Goal: Obtain resource: Obtain resource

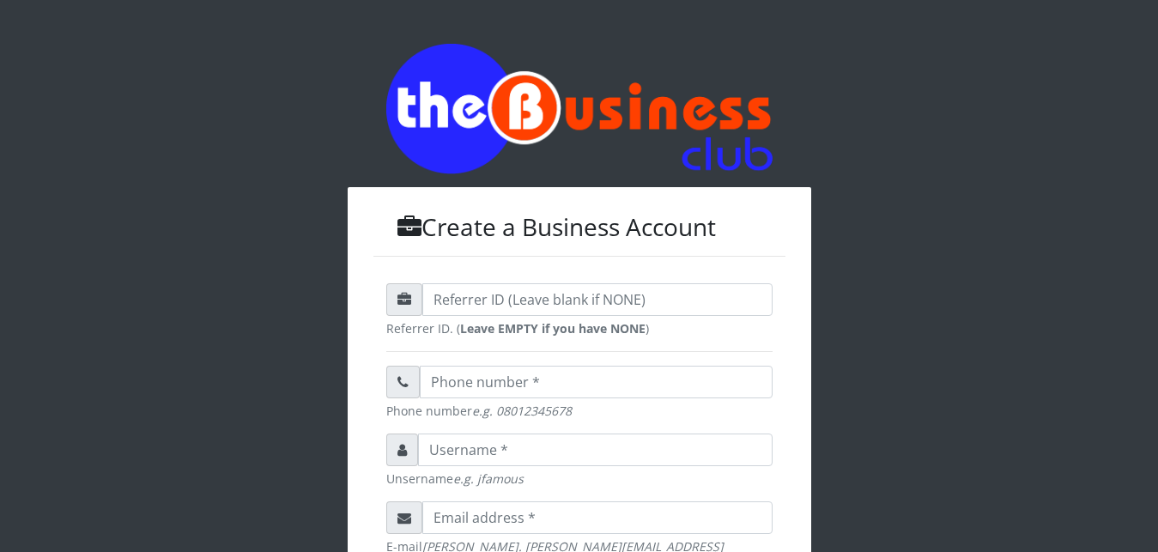
scroll to position [548, 0]
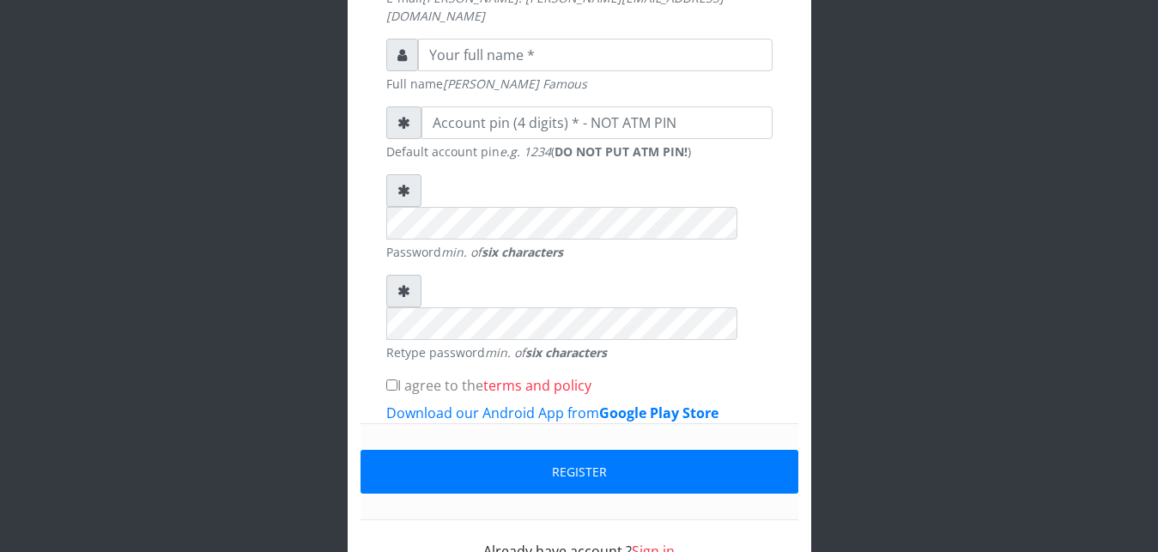
click at [667, 542] on link "Sign in" at bounding box center [653, 551] width 43 height 19
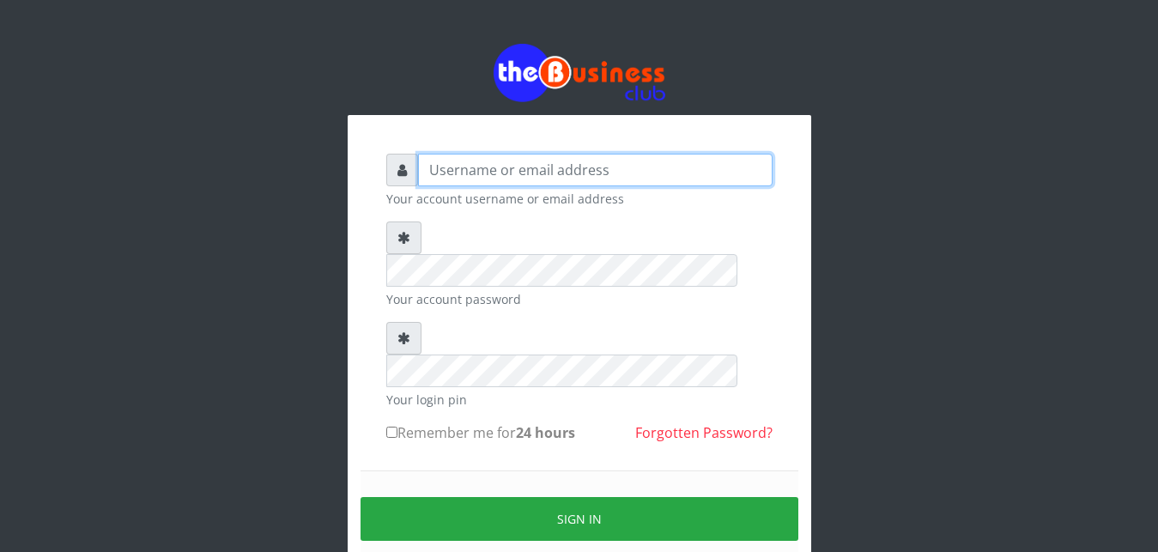
click at [514, 175] on input "text" at bounding box center [595, 170] width 354 height 33
type input "Ifytex"
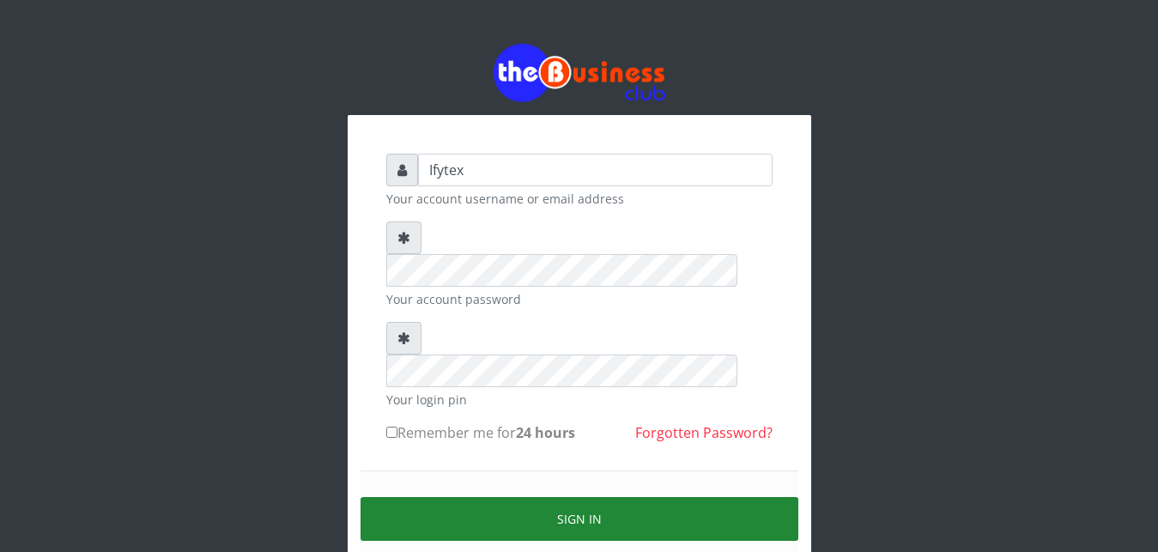
click at [512, 497] on button "Sign in" at bounding box center [579, 519] width 438 height 44
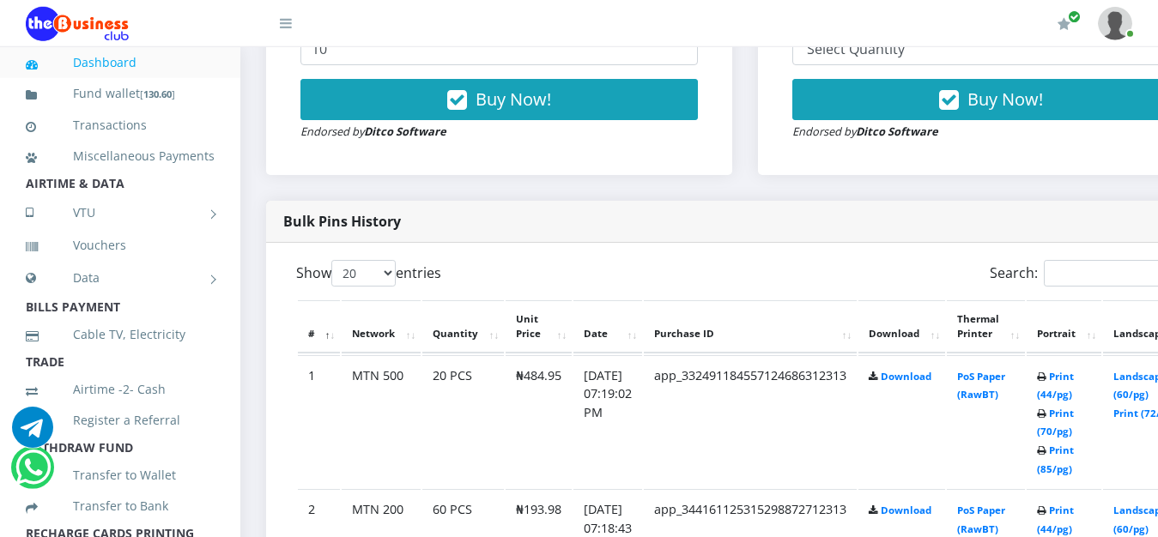
scroll to position [744, 0]
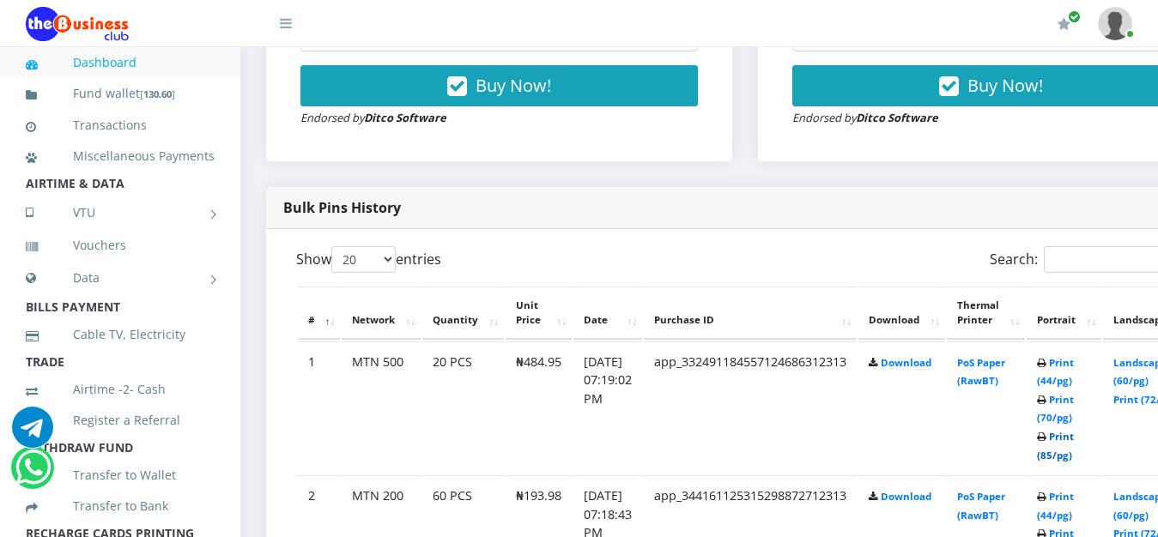
click at [1074, 430] on link "Print (85/pg)" at bounding box center [1055, 446] width 37 height 32
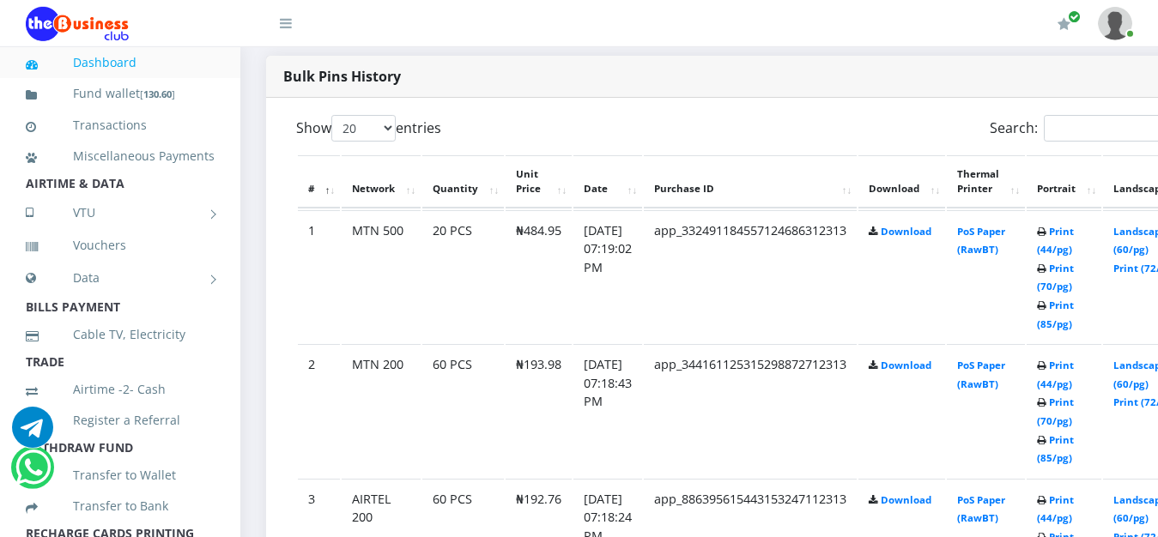
scroll to position [919, 0]
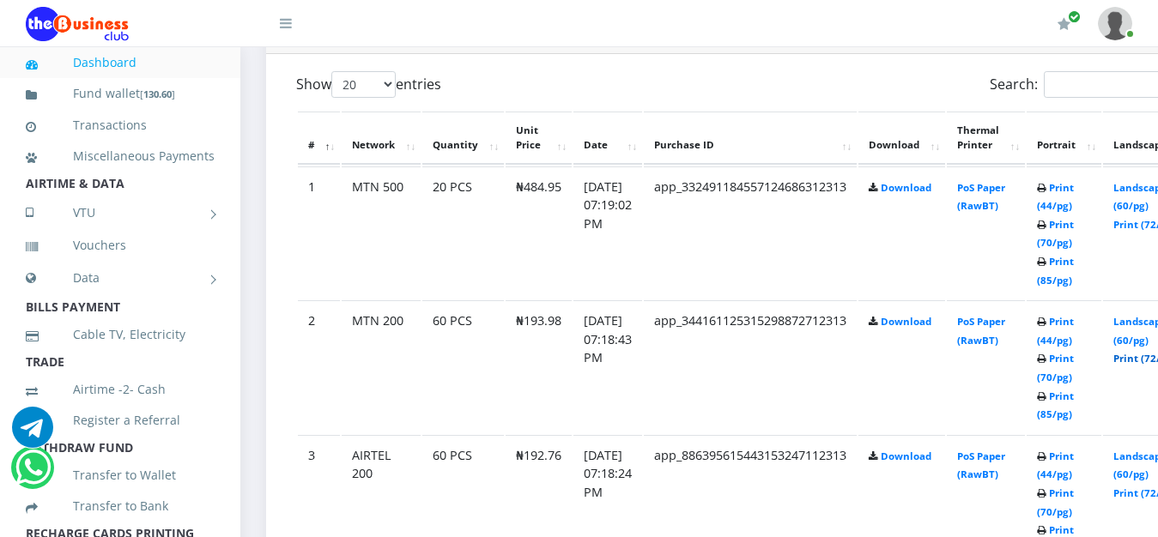
click at [1148, 352] on link "Print (72/pg)" at bounding box center [1144, 358] width 63 height 13
click at [1141, 487] on link "Print (72/pg)" at bounding box center [1144, 493] width 63 height 13
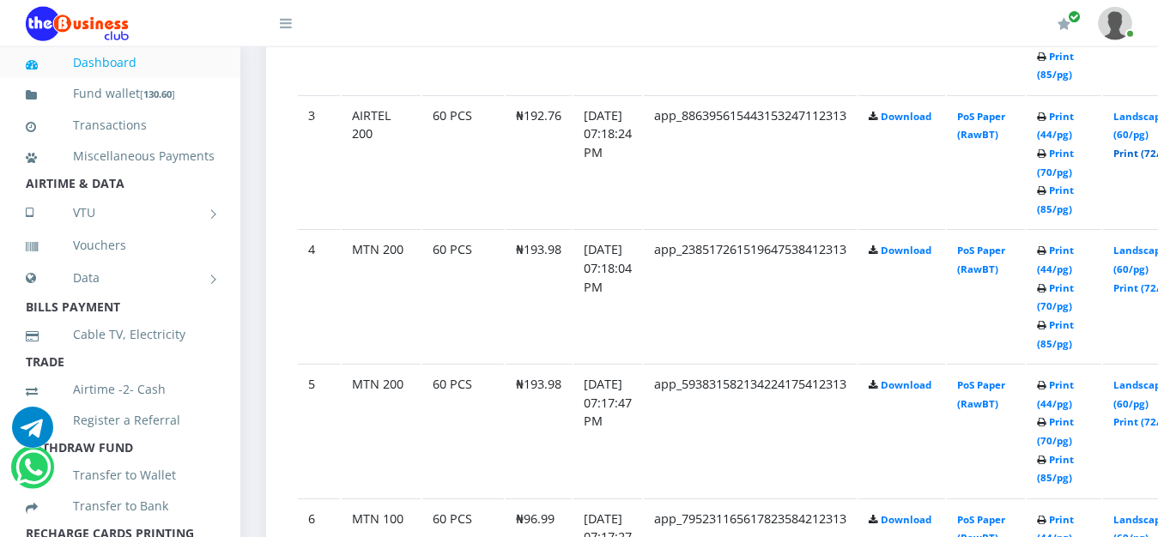
scroll to position [1269, 0]
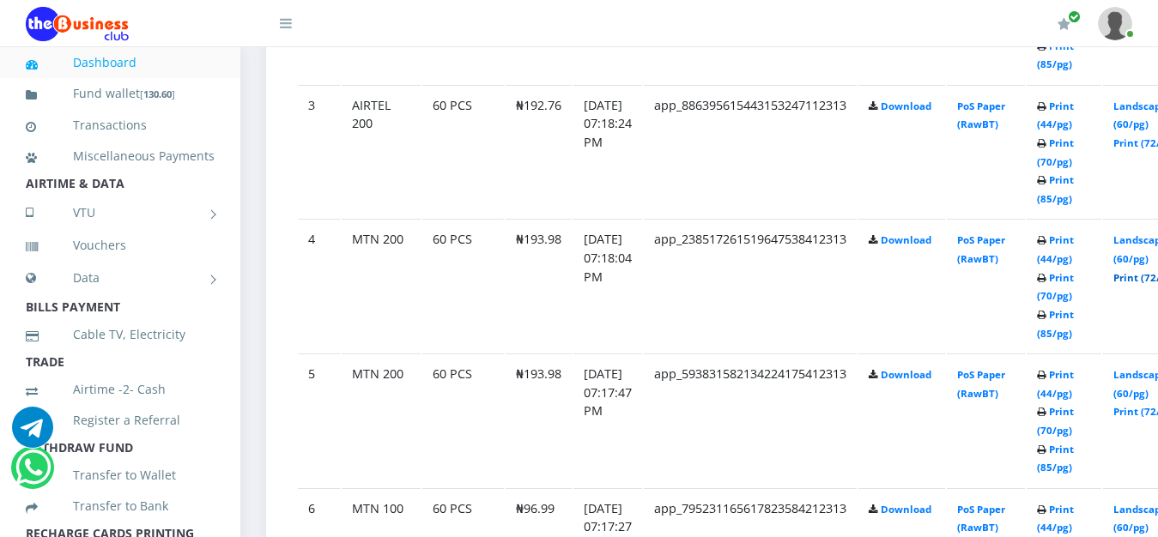
click at [1142, 271] on link "Print (72/pg)" at bounding box center [1144, 277] width 63 height 13
click at [1143, 405] on link "Print (72/pg)" at bounding box center [1144, 411] width 63 height 13
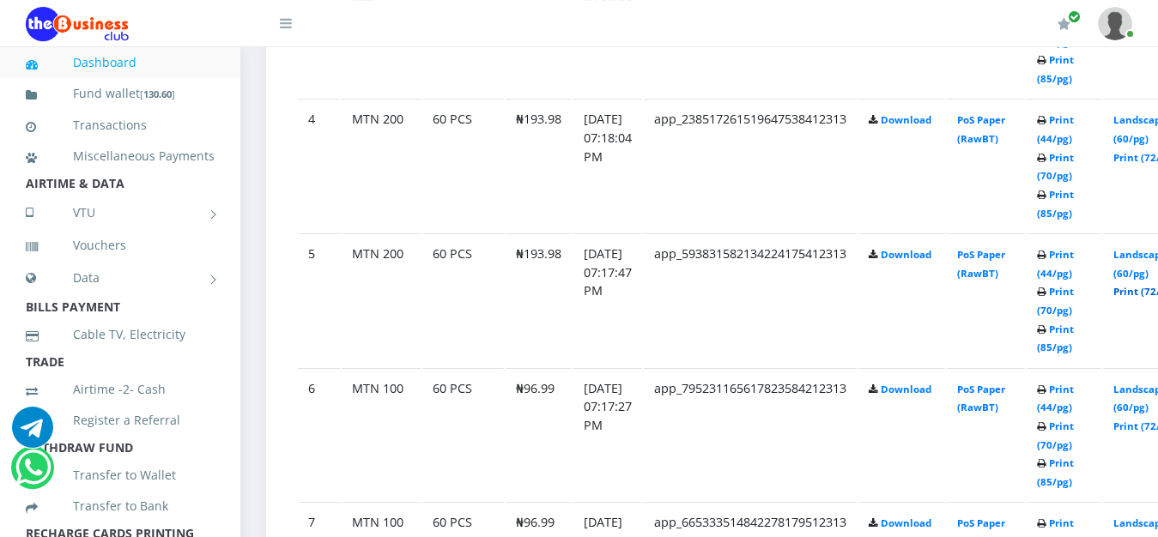
scroll to position [1401, 0]
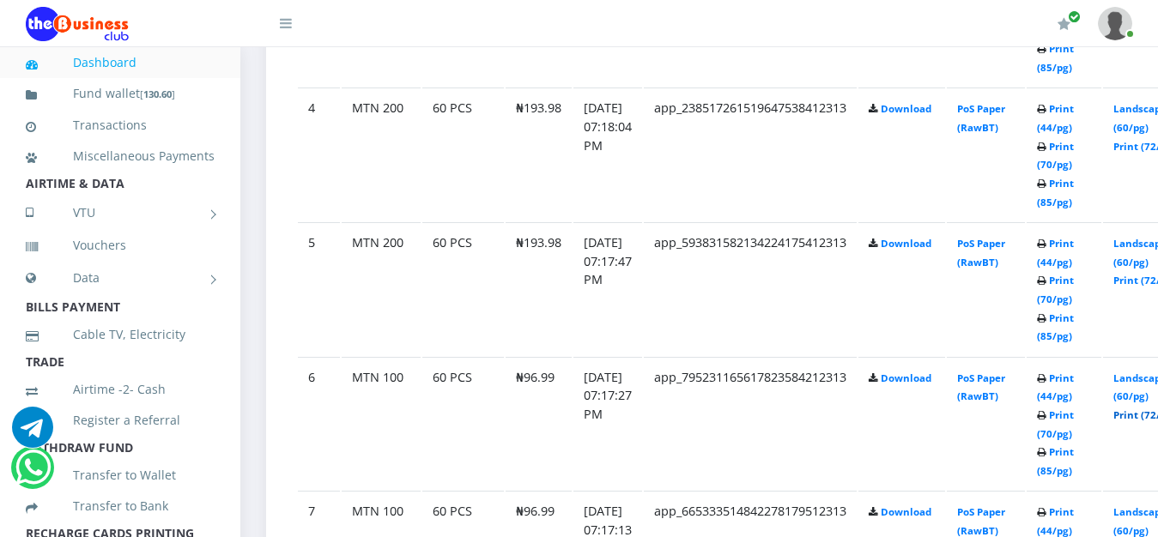
click at [1147, 409] on link "Print (72/pg)" at bounding box center [1144, 415] width 63 height 13
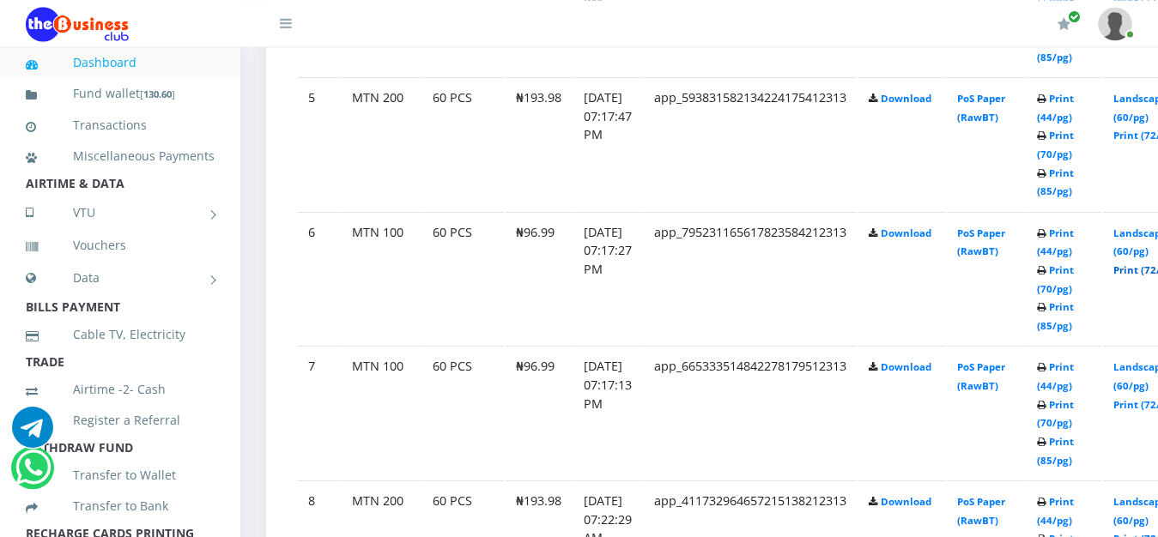
scroll to position [1576, 0]
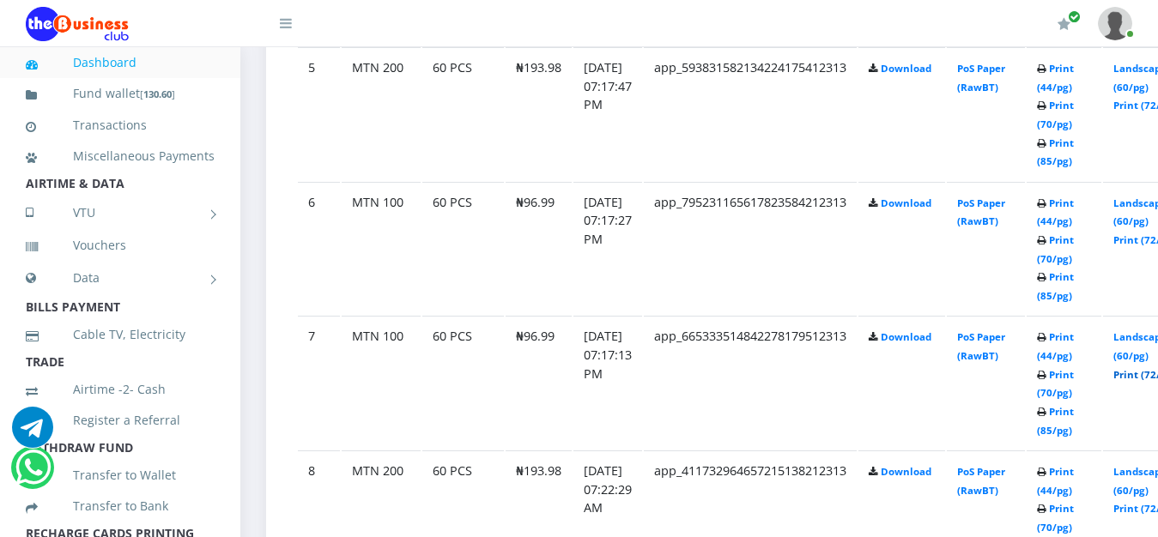
click at [1151, 368] on link "Print (72/pg)" at bounding box center [1144, 374] width 63 height 13
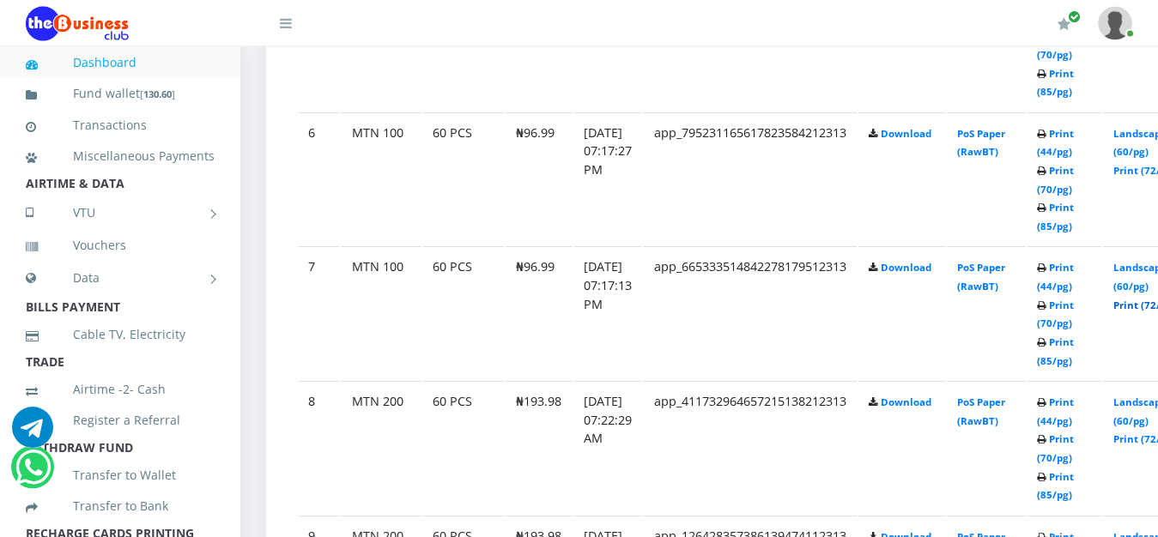
scroll to position [1663, 0]
